Goal: Task Accomplishment & Management: Manage account settings

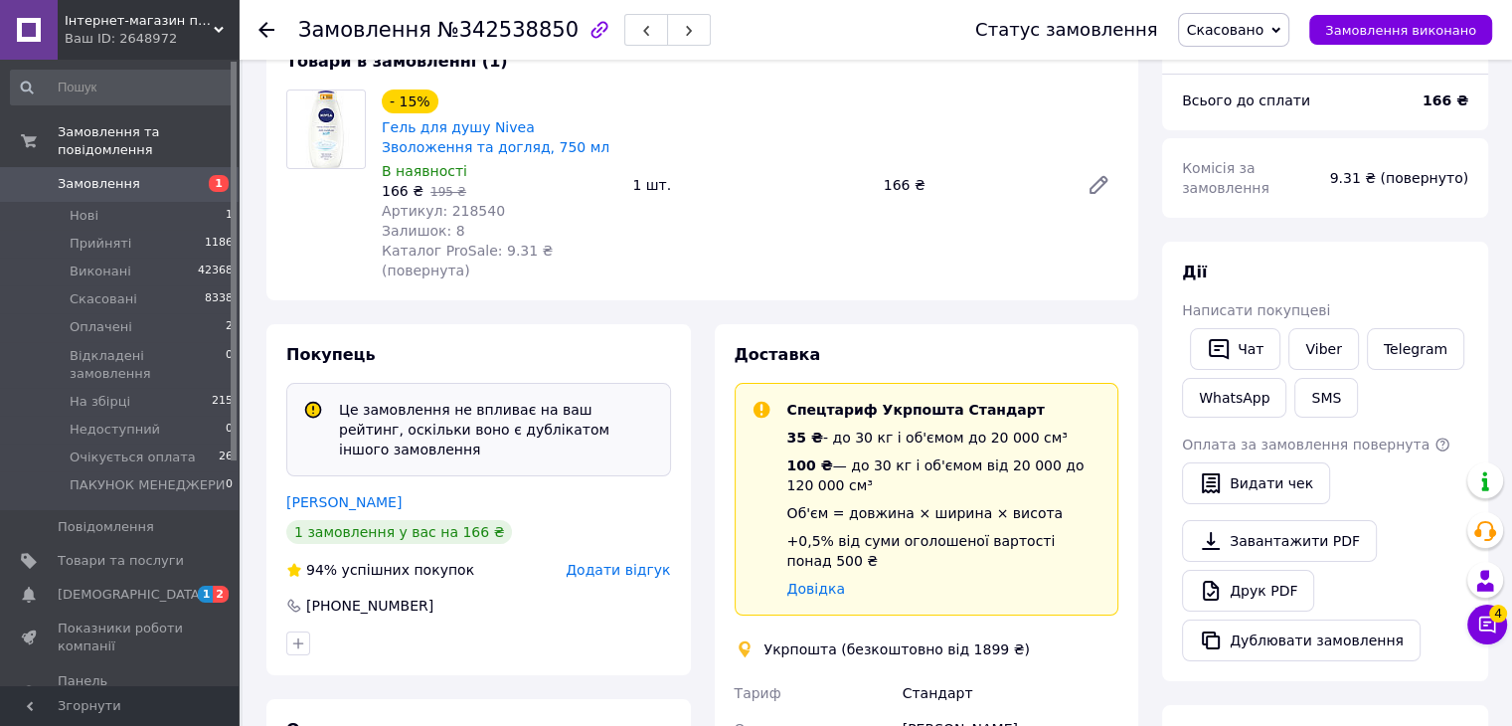
scroll to position [99, 0]
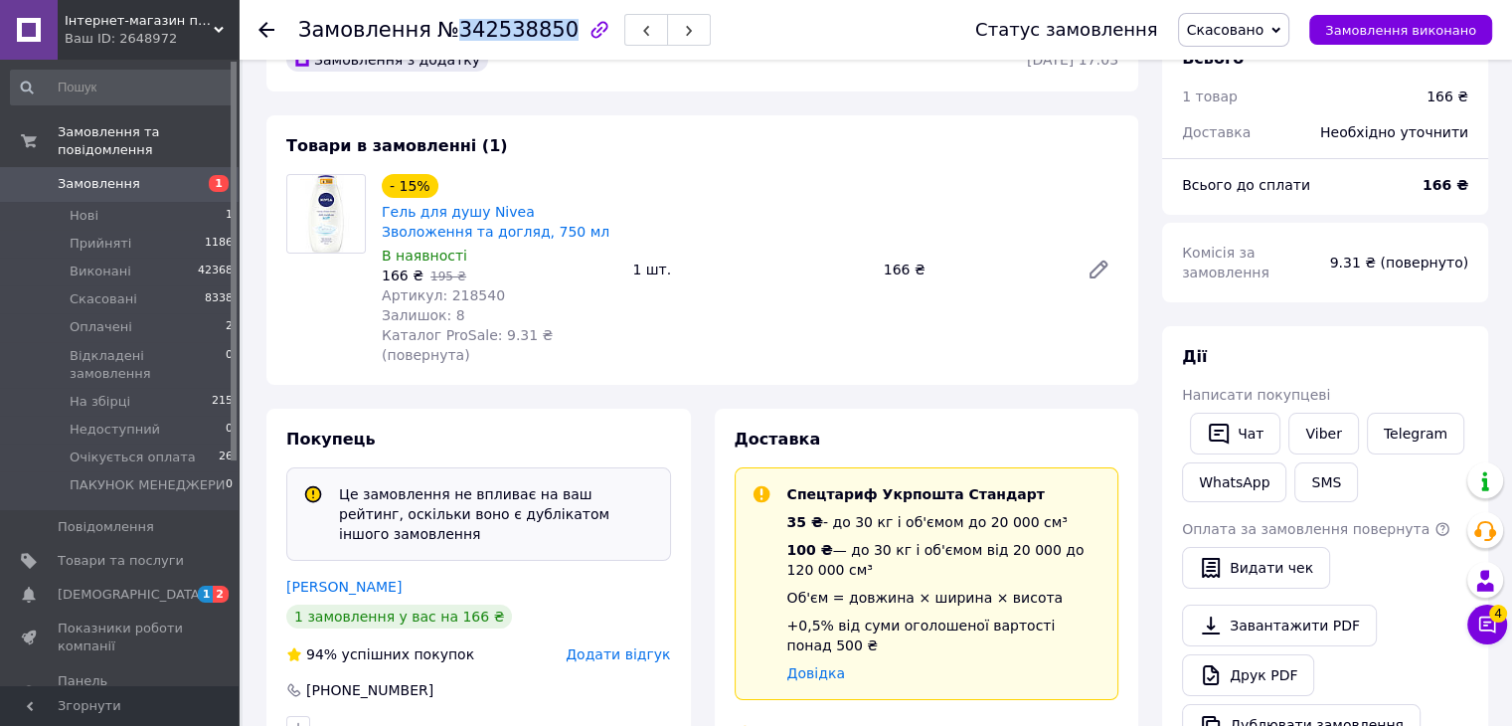
drag, startPoint x: 445, startPoint y: 26, endPoint x: 541, endPoint y: 25, distance: 95.5
click at [541, 25] on span "№342538850" at bounding box center [507, 30] width 141 height 24
copy span "342538850"
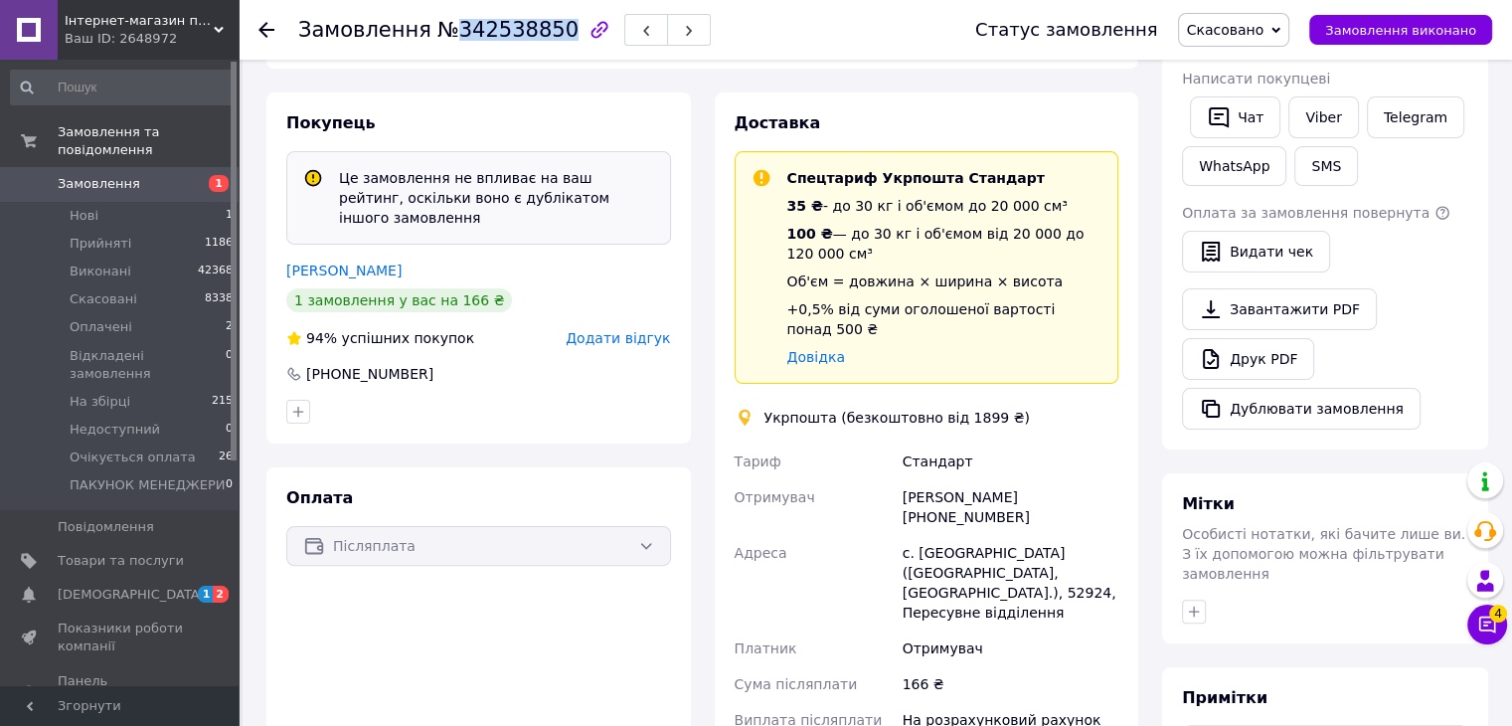
scroll to position [497, 0]
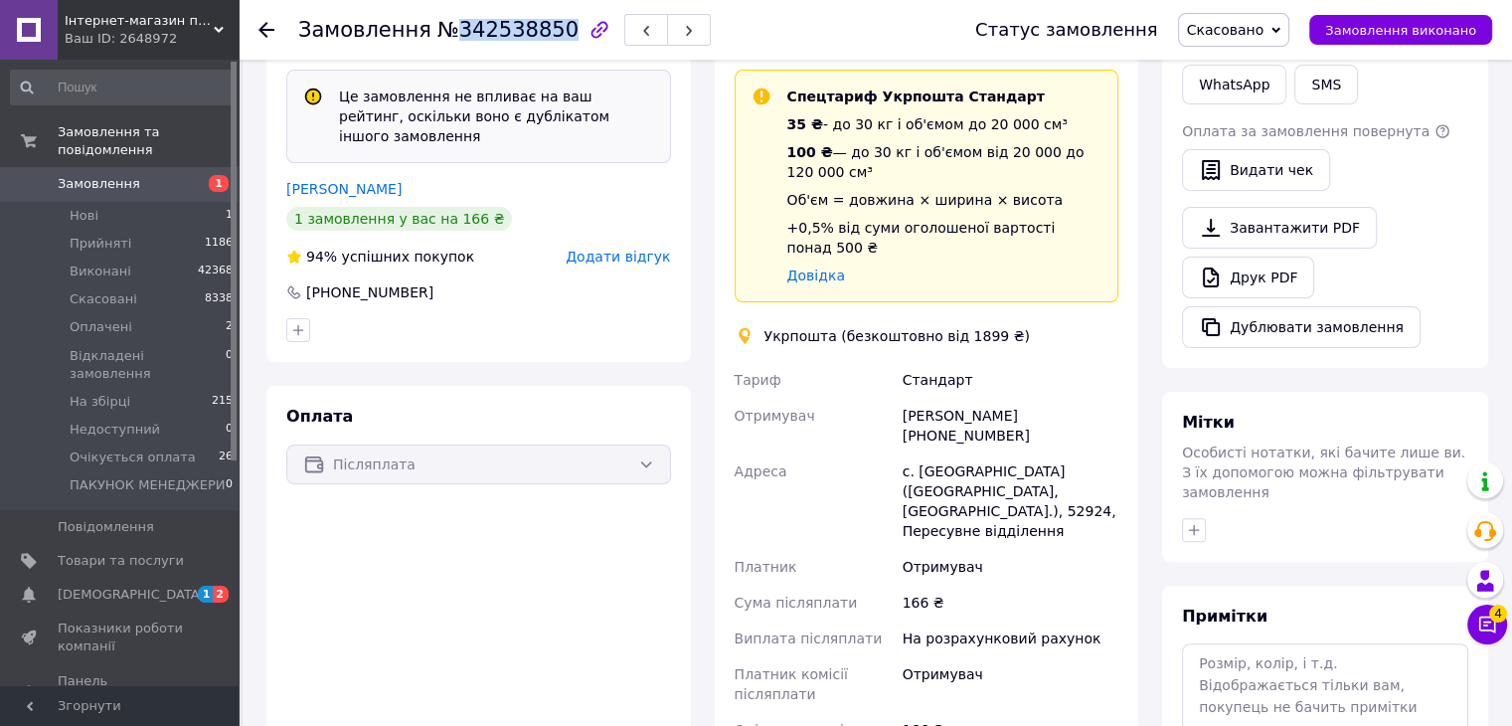
drag, startPoint x: 1011, startPoint y: 396, endPoint x: 926, endPoint y: 396, distance: 85.5
click at [926, 398] on div "[PERSON_NAME] [PHONE_NUMBER]" at bounding box center [1011, 426] width 224 height 56
copy div "0992869905"
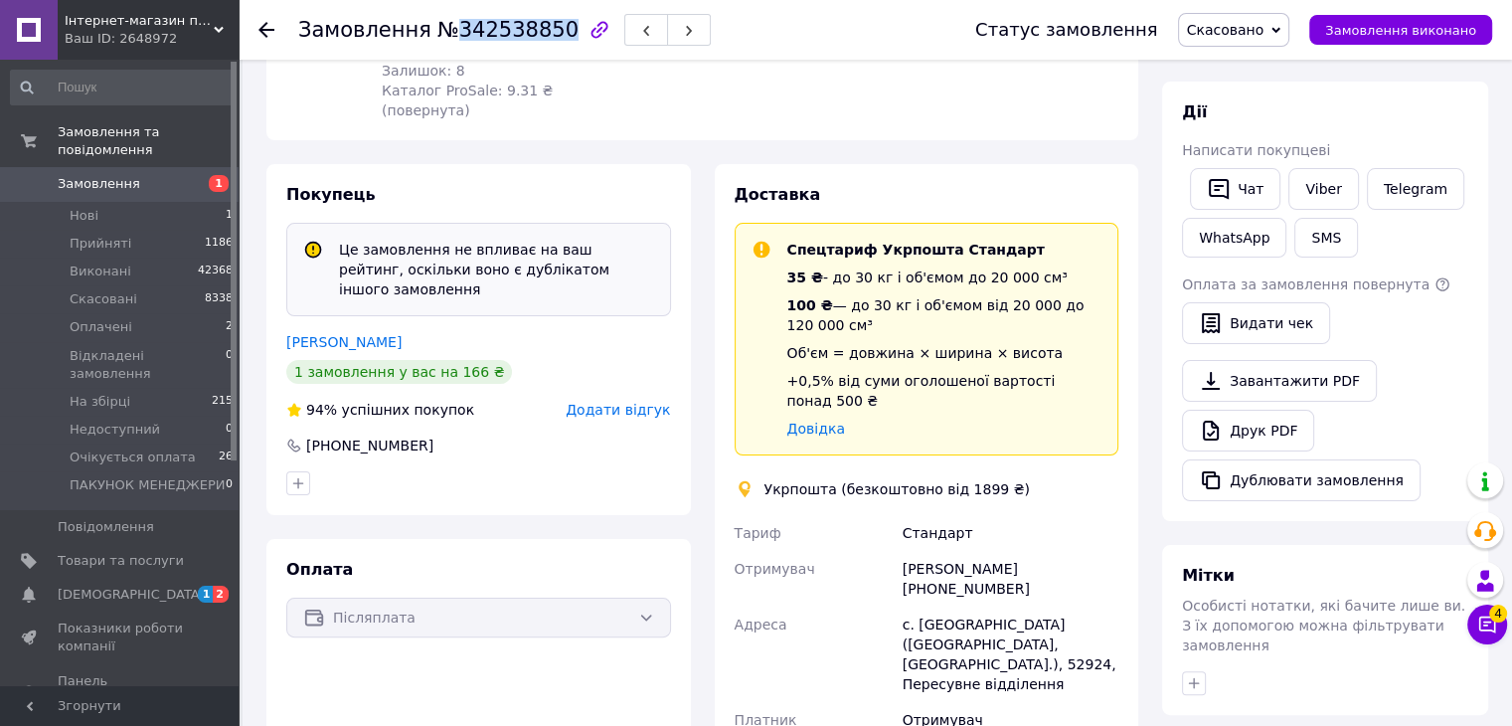
scroll to position [99, 0]
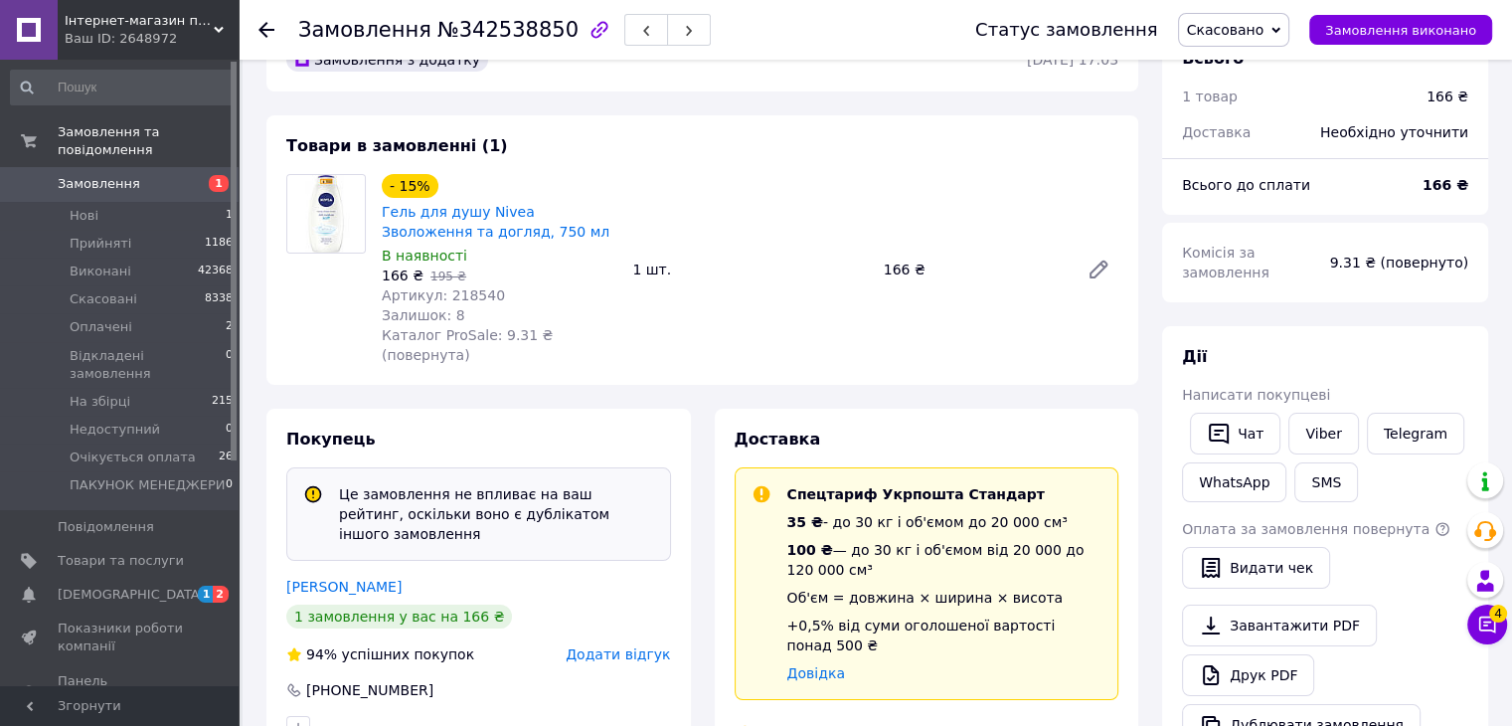
click at [275, 25] on div at bounding box center [279, 30] width 40 height 60
click at [262, 33] on use at bounding box center [267, 30] width 16 height 16
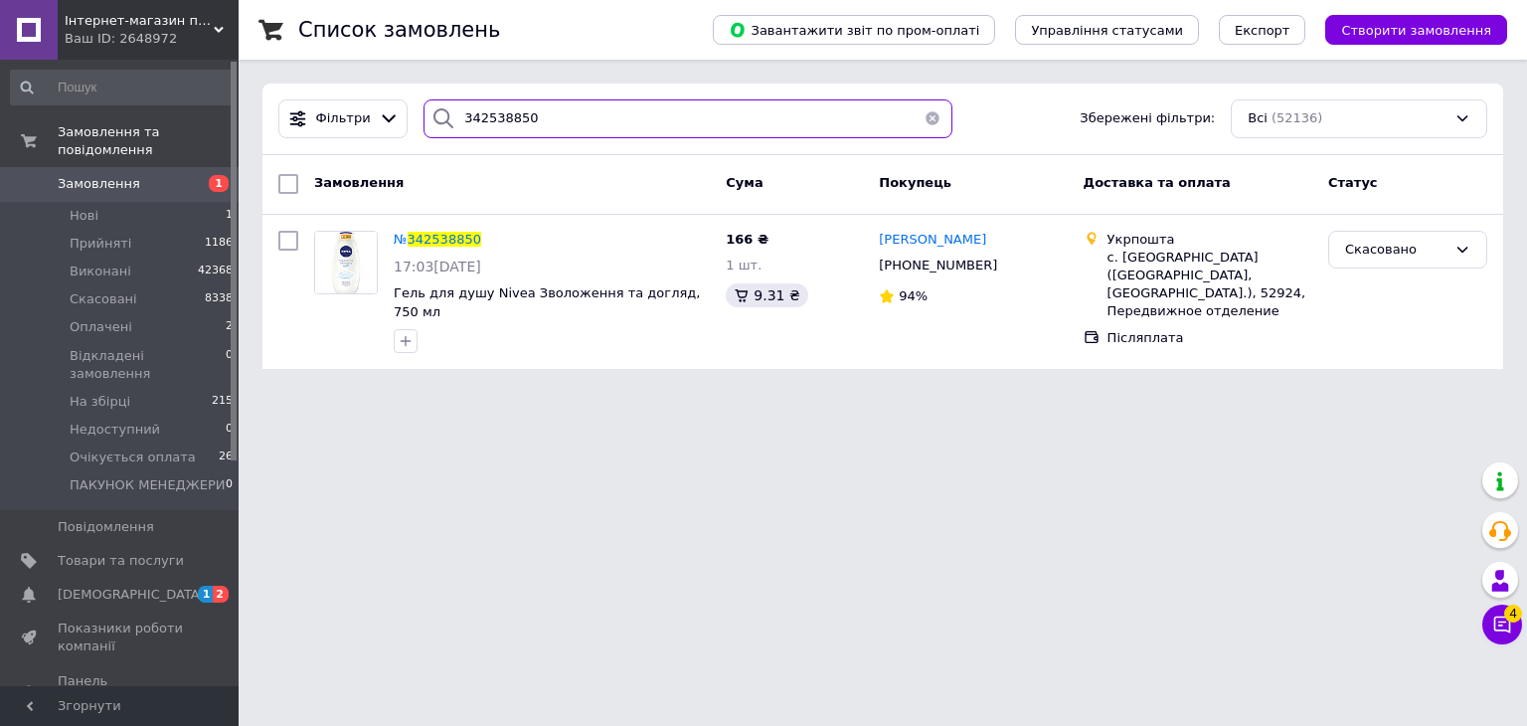
drag, startPoint x: 581, startPoint y: 115, endPoint x: 246, endPoint y: 123, distance: 335.2
click at [246, 123] on div "Список замовлень Завантажити звіт по пром-оплаті Управління статусами Експорт С…" at bounding box center [883, 196] width 1289 height 393
paste input "0992869905"
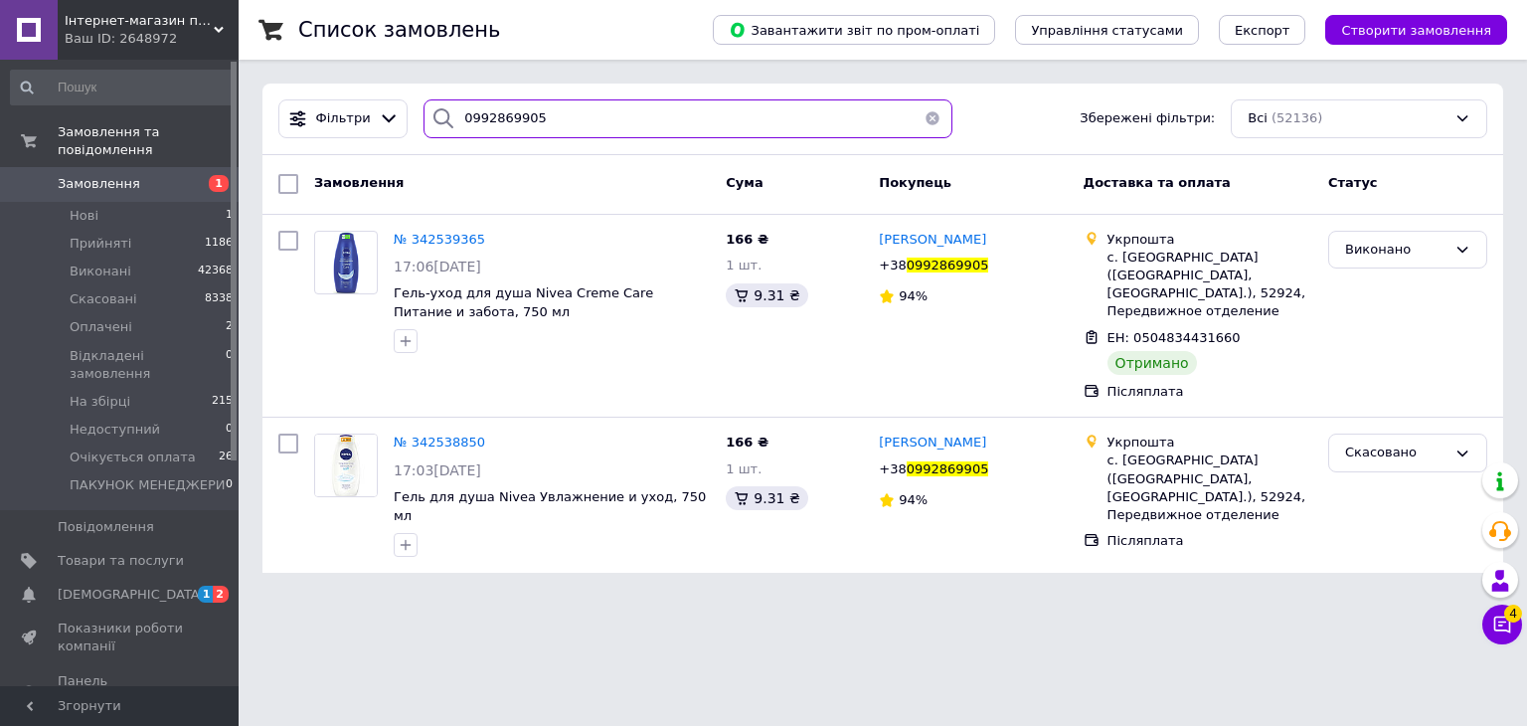
type input "0992869905"
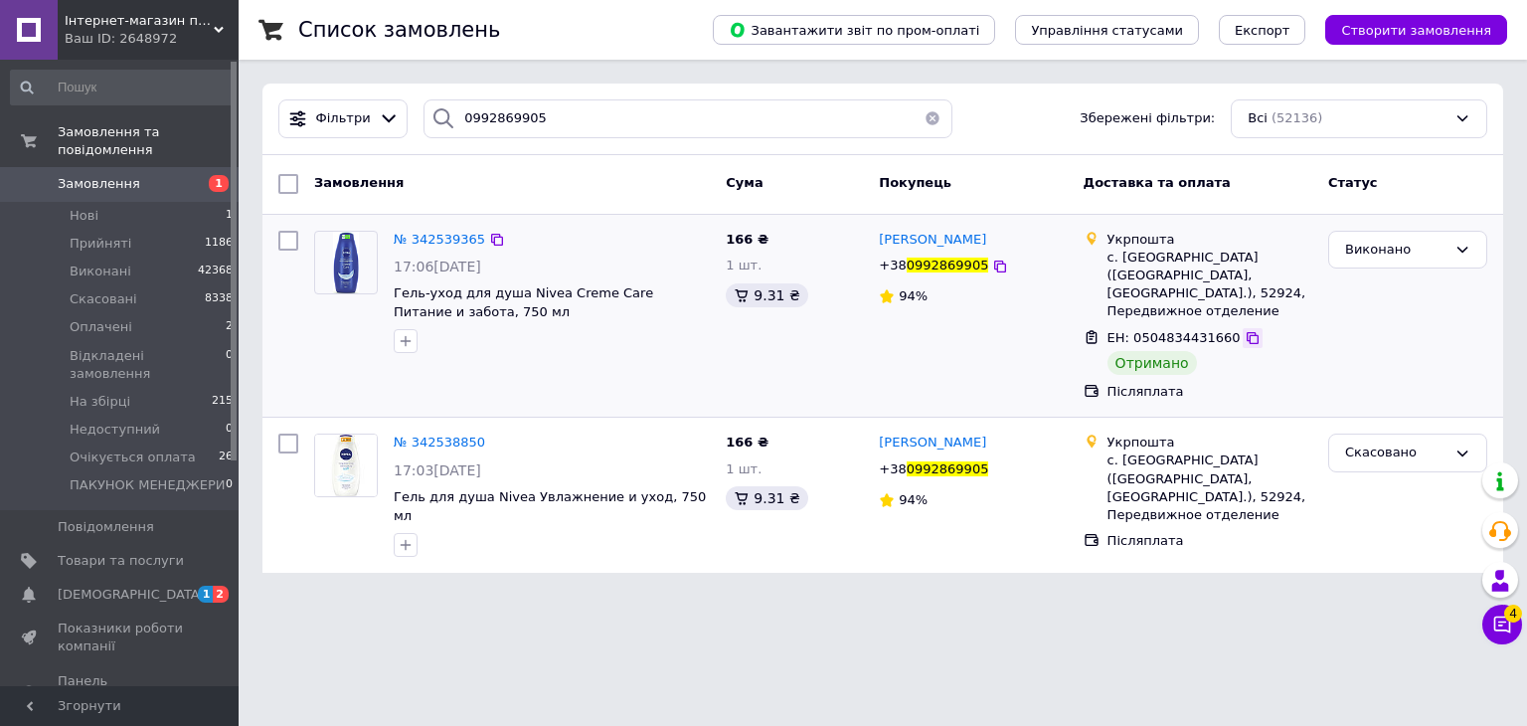
click at [1245, 338] on icon at bounding box center [1253, 338] width 16 height 16
click at [453, 438] on span "№ 342538850" at bounding box center [439, 442] width 91 height 15
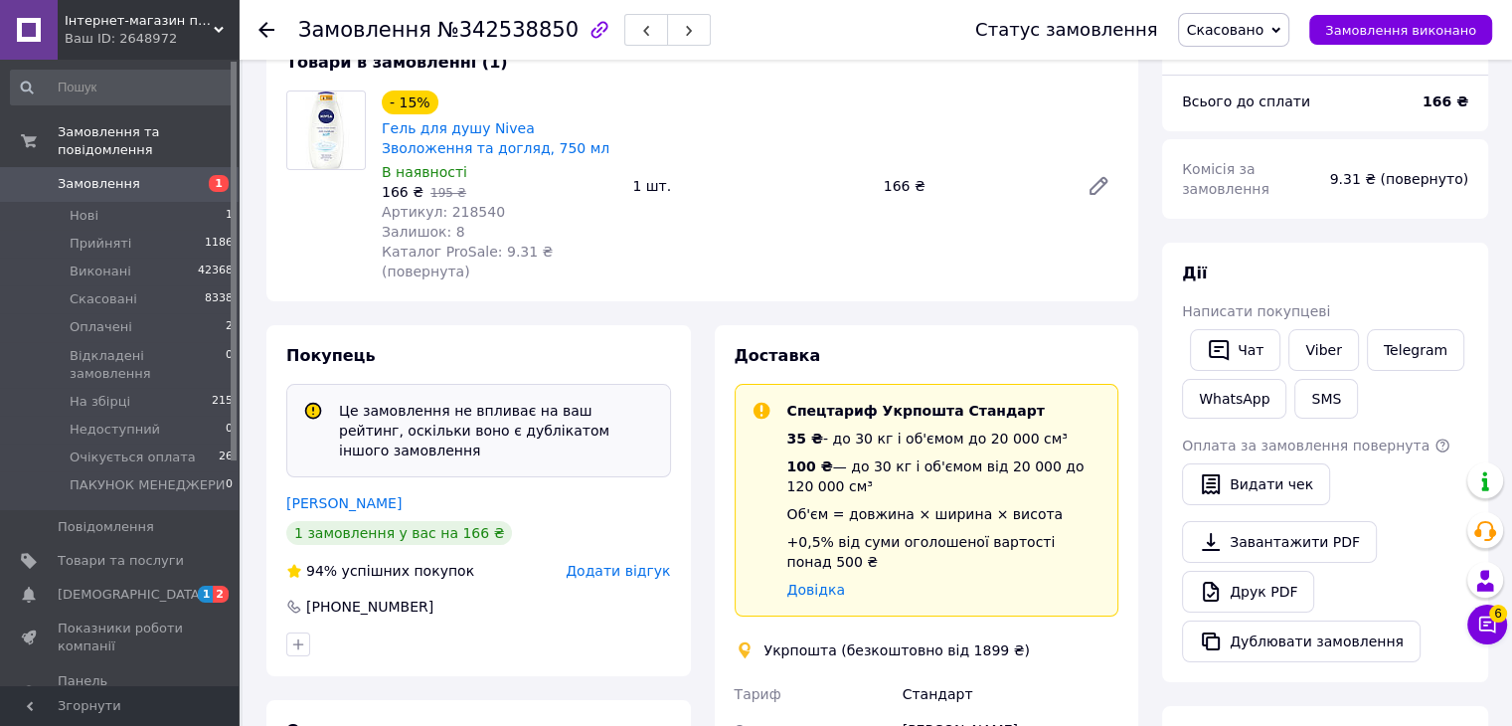
scroll to position [3, 0]
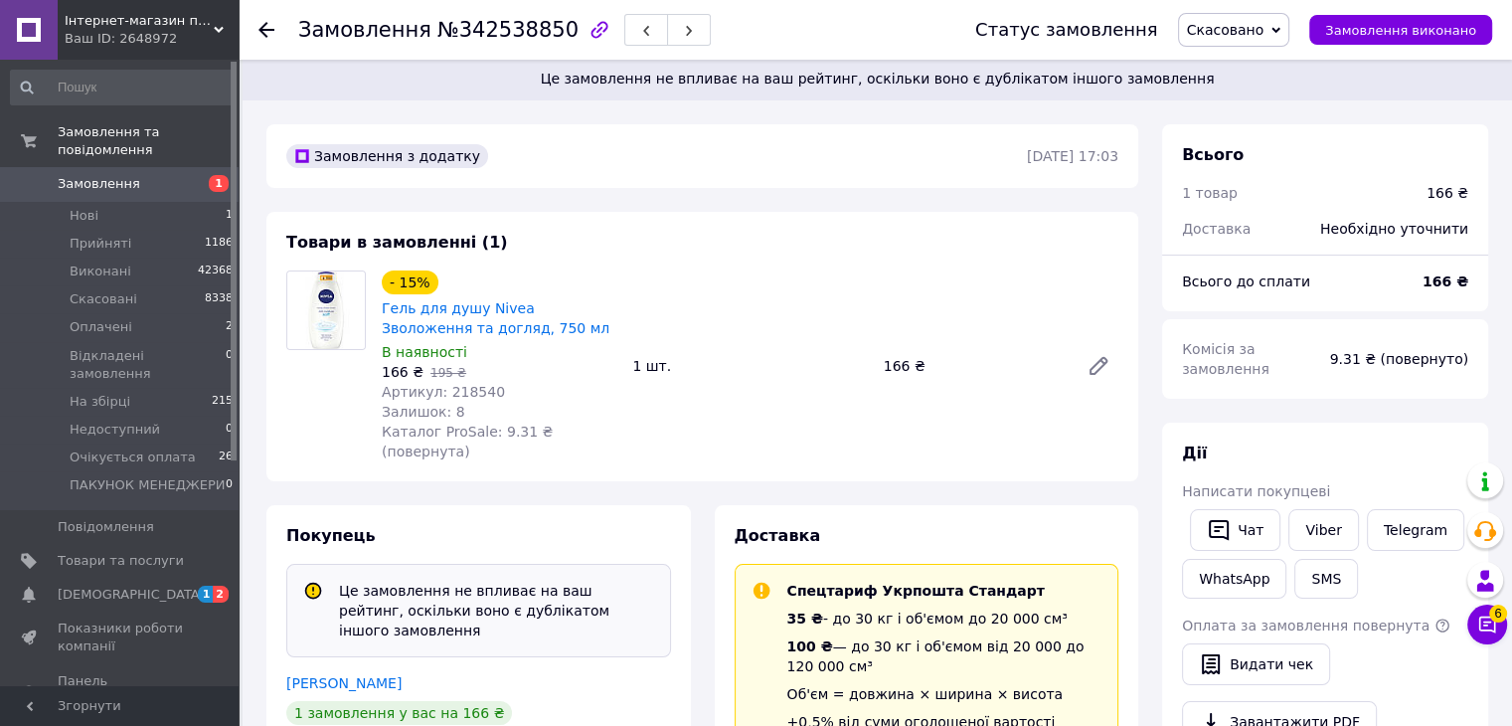
click at [268, 31] on icon at bounding box center [267, 30] width 16 height 16
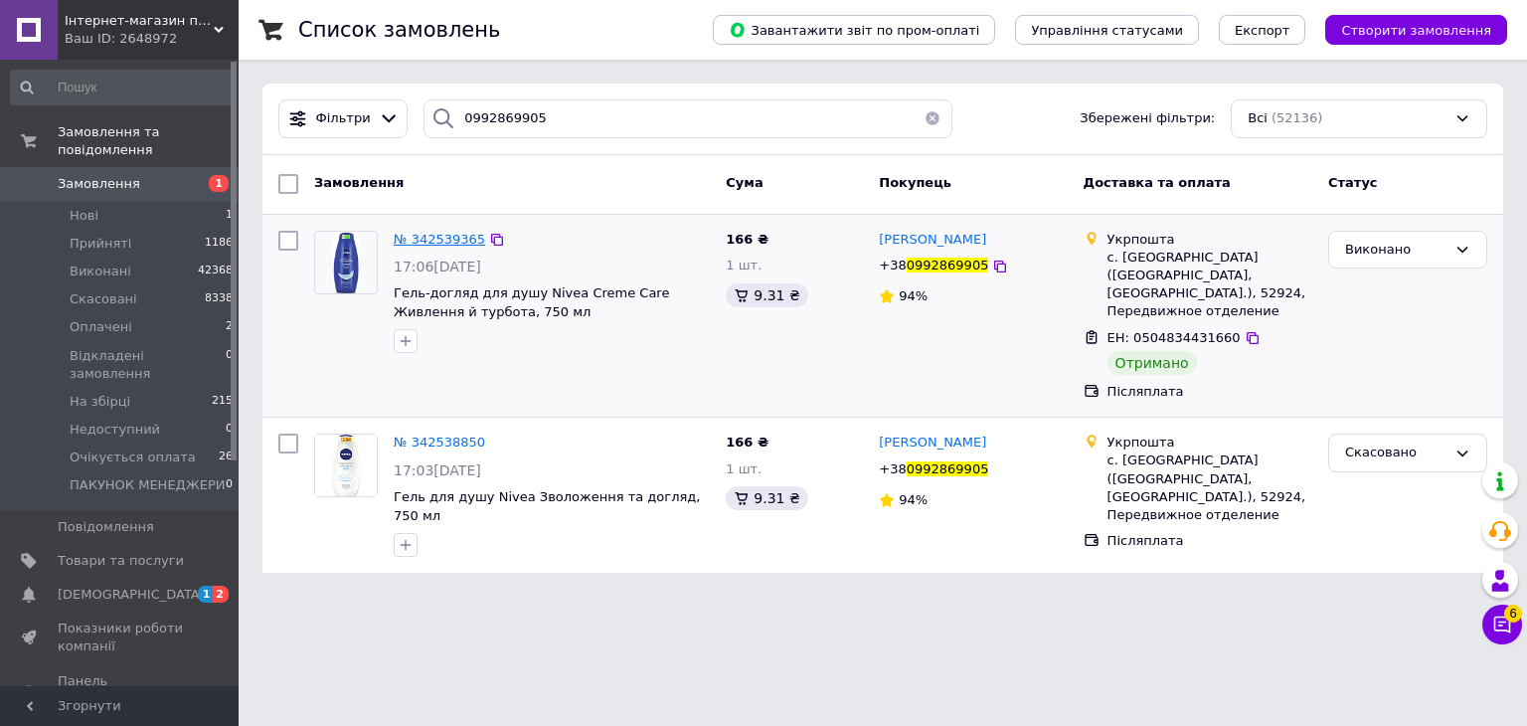
click at [434, 240] on span "№ 342539365" at bounding box center [439, 239] width 91 height 15
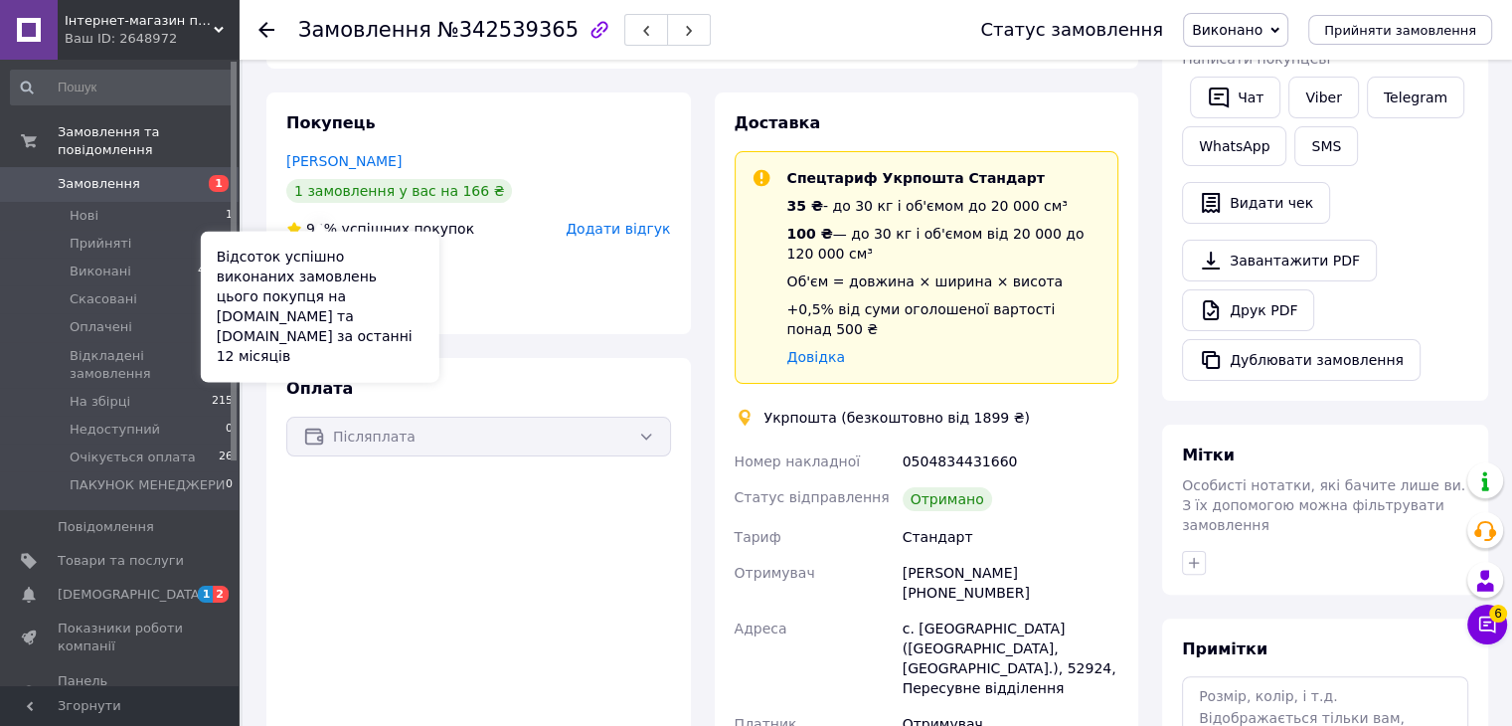
scroll to position [99, 0]
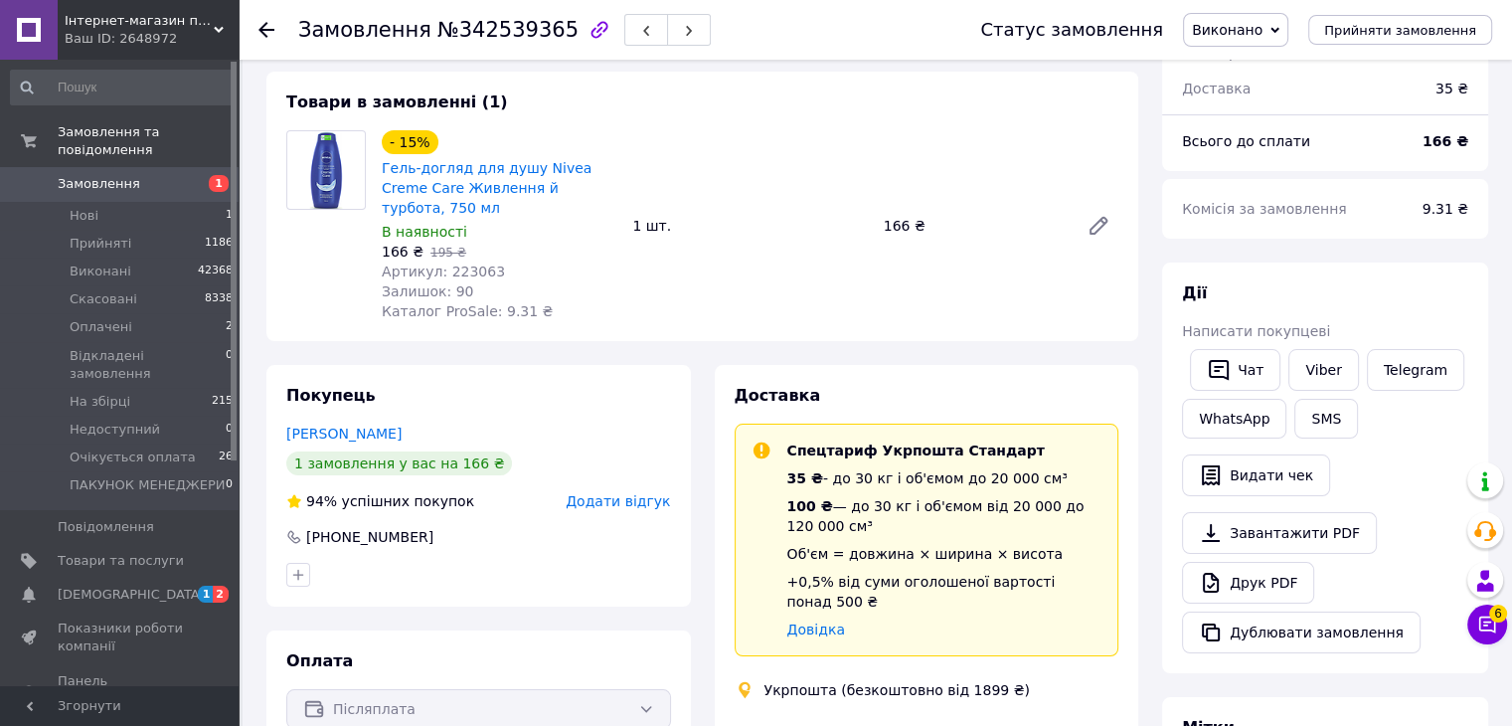
click at [270, 31] on icon at bounding box center [267, 30] width 16 height 16
